Goal: Transaction & Acquisition: Book appointment/travel/reservation

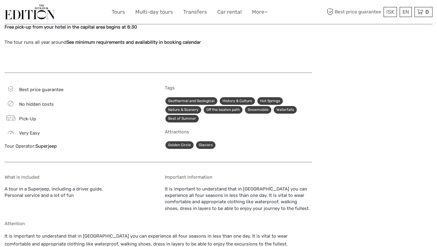
scroll to position [542, 0]
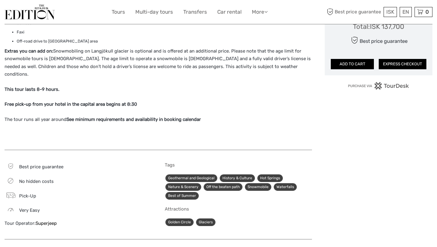
scroll to position [478, 0]
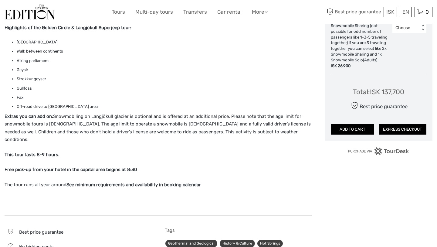
scroll to position [249, 0]
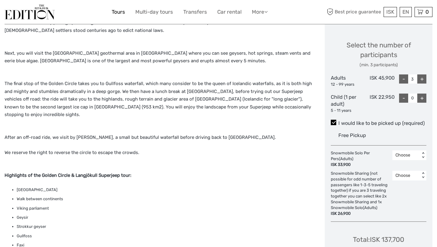
click at [119, 11] on link "Tours" at bounding box center [118, 12] width 13 height 9
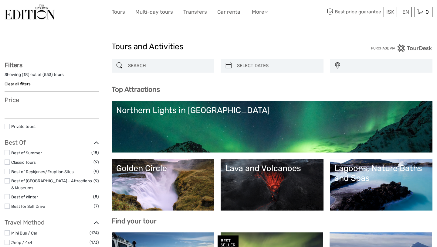
select select
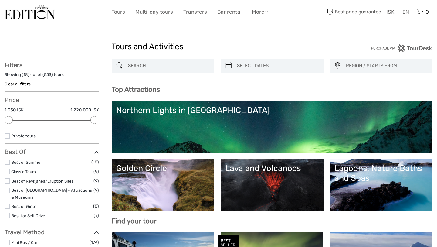
click at [163, 195] on link "Golden Circle" at bounding box center [163, 184] width 94 height 43
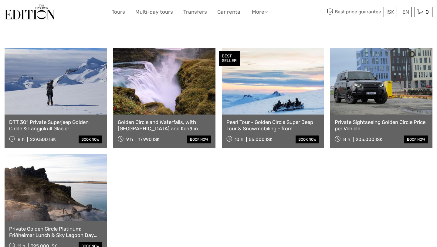
scroll to position [313, 0]
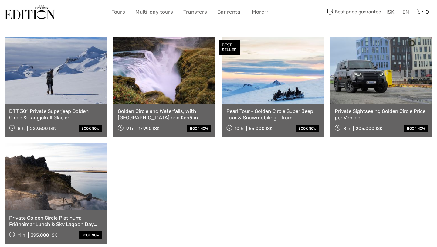
click at [363, 108] on link "Private Sightseeing Golden Circle Price per Vehicle" at bounding box center [381, 114] width 93 height 12
click at [55, 183] on link at bounding box center [56, 176] width 102 height 67
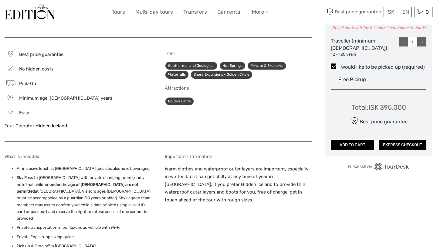
scroll to position [345, 0]
